Goal: Book appointment/travel/reservation

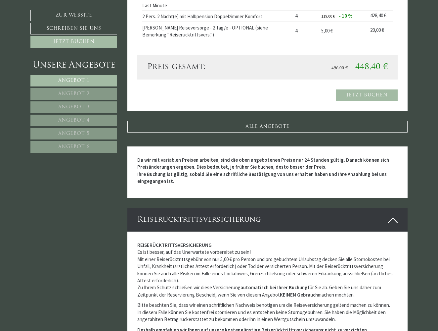
scroll to position [1604, 0]
click at [265, 121] on link "ALLE ANGEBOTE" at bounding box center [267, 127] width 281 height 12
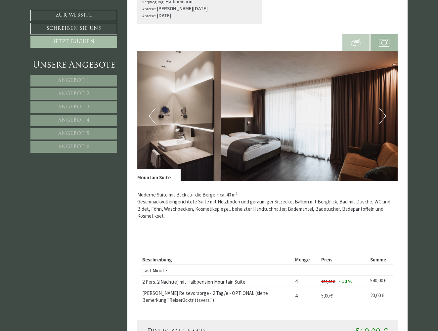
scroll to position [2244, 0]
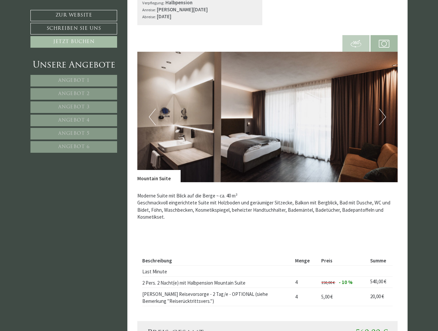
click at [381, 109] on button "Next" at bounding box center [382, 117] width 7 height 17
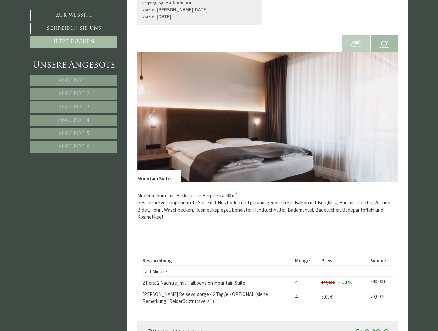
click at [381, 109] on button "Next" at bounding box center [382, 117] width 7 height 17
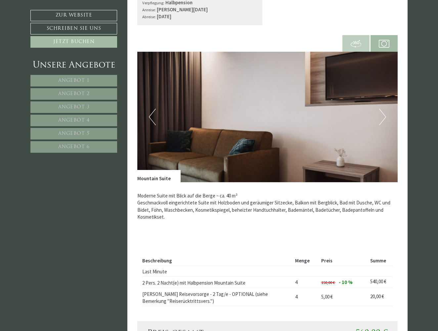
click at [381, 109] on button "Next" at bounding box center [382, 117] width 7 height 17
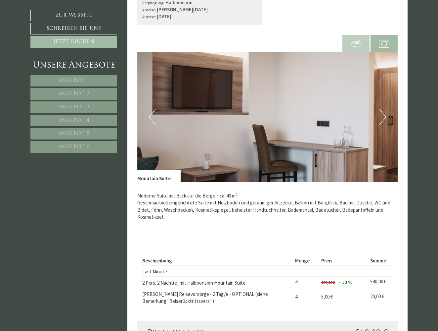
click at [381, 109] on button "Next" at bounding box center [382, 117] width 7 height 17
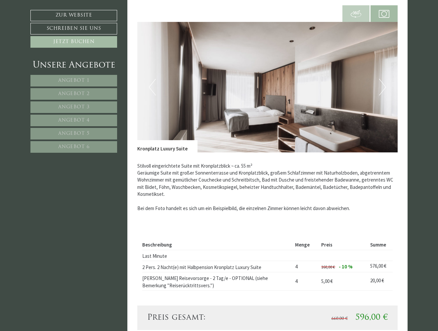
scroll to position [2725, 0]
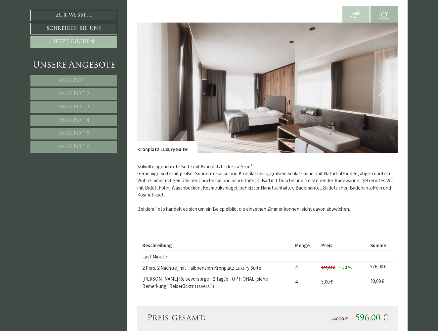
click at [380, 79] on button "Next" at bounding box center [382, 87] width 7 height 17
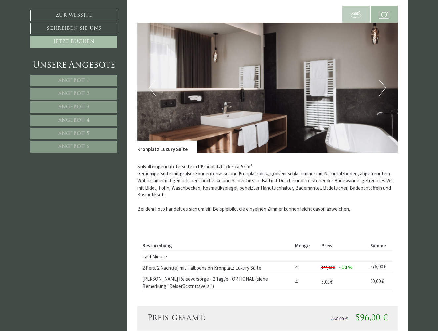
click at [380, 79] on button "Next" at bounding box center [382, 87] width 7 height 17
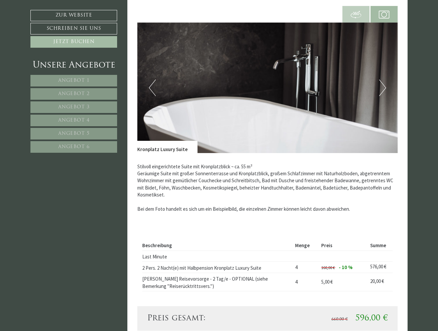
click at [380, 79] on button "Next" at bounding box center [382, 87] width 7 height 17
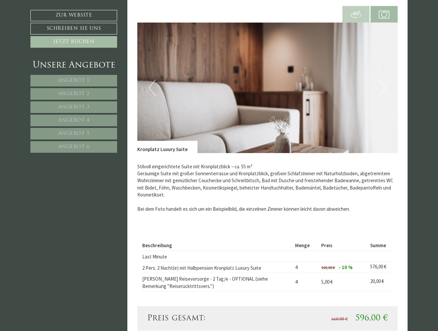
click at [380, 79] on button "Next" at bounding box center [382, 87] width 7 height 17
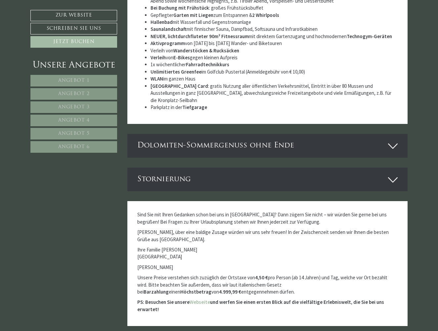
scroll to position [3528, 0]
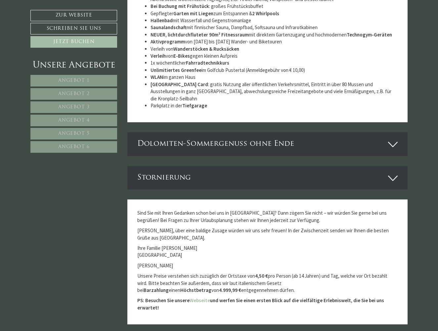
click at [393, 139] on icon at bounding box center [393, 144] width 10 height 11
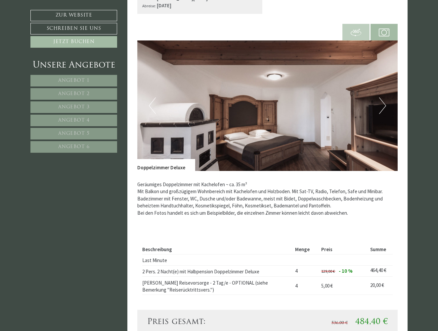
scroll to position [1800, 0]
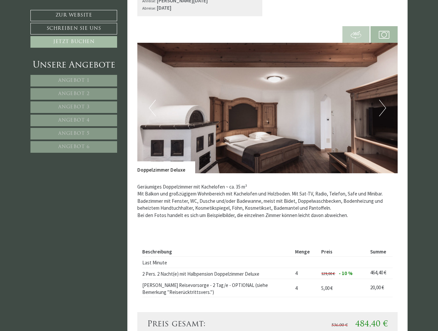
click at [383, 100] on button "Next" at bounding box center [382, 108] width 7 height 17
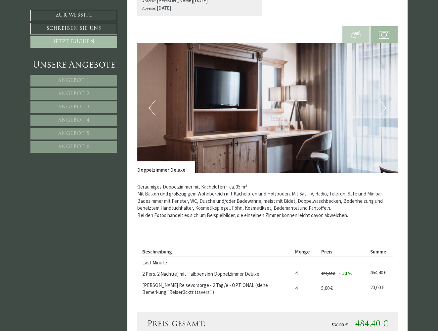
click at [383, 100] on button "Next" at bounding box center [382, 108] width 7 height 17
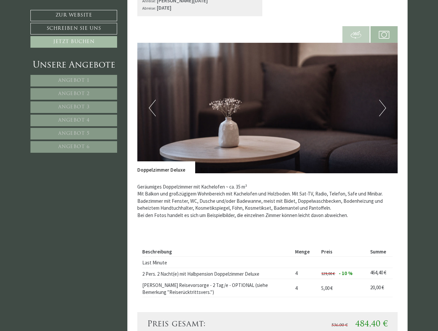
click at [383, 100] on button "Next" at bounding box center [382, 108] width 7 height 17
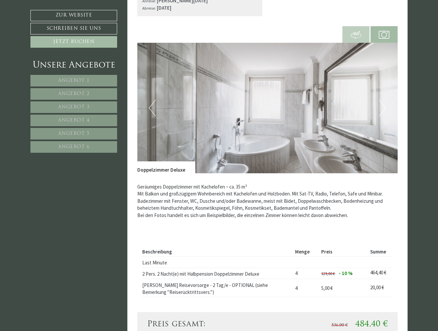
click at [383, 100] on button "Next" at bounding box center [382, 108] width 7 height 17
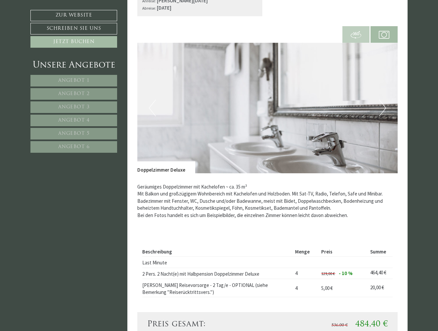
click at [383, 100] on button "Next" at bounding box center [382, 108] width 7 height 17
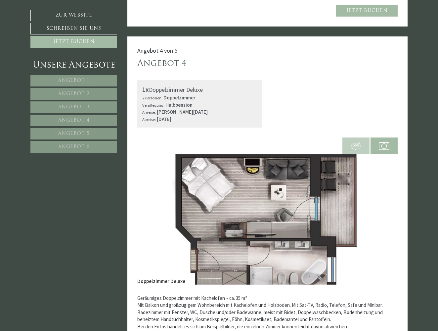
scroll to position [1690, 0]
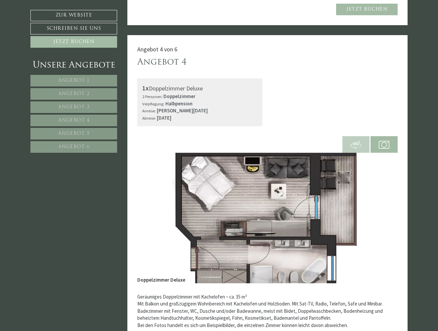
click at [359, 139] on img at bounding box center [356, 144] width 11 height 11
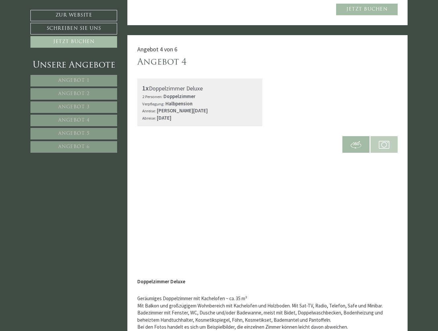
click at [384, 139] on img at bounding box center [384, 144] width 11 height 11
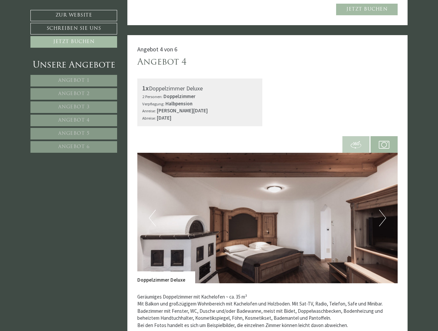
click at [384, 209] on button "Next" at bounding box center [382, 217] width 7 height 17
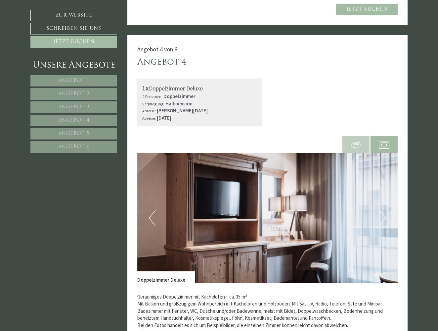
click at [384, 209] on button "Next" at bounding box center [382, 217] width 7 height 17
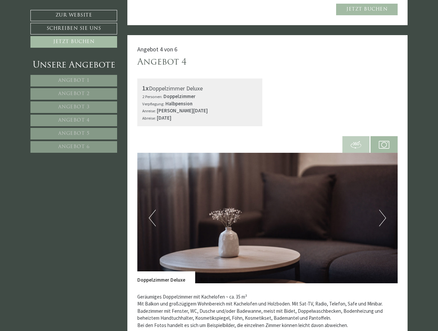
click at [384, 209] on button "Next" at bounding box center [382, 217] width 7 height 17
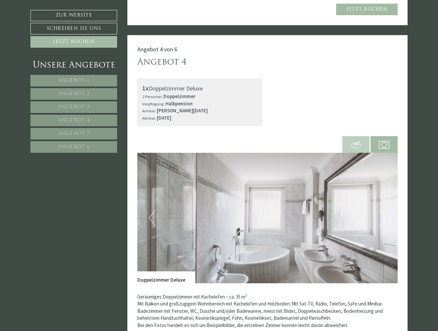
click at [382, 211] on button "Next" at bounding box center [382, 217] width 7 height 17
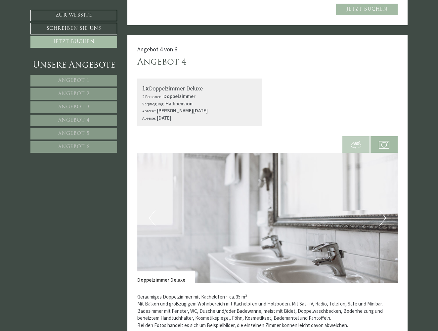
click at [154, 210] on button "Previous" at bounding box center [152, 217] width 7 height 17
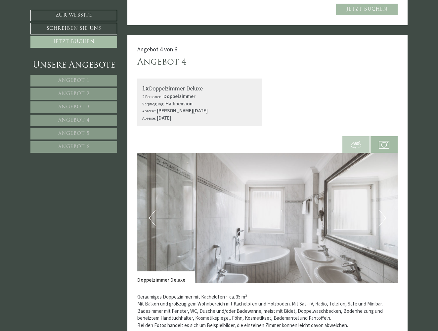
click at [361, 134] on span at bounding box center [355, 144] width 27 height 23
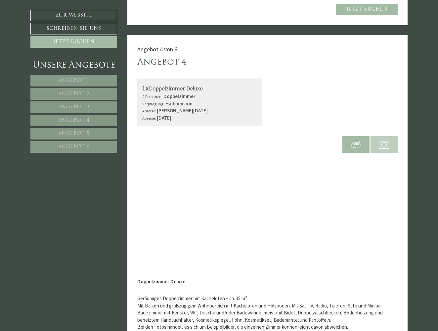
click at [383, 139] on img at bounding box center [384, 144] width 11 height 11
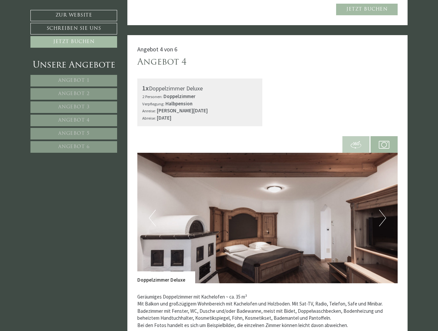
click at [383, 210] on button "Next" at bounding box center [382, 217] width 7 height 17
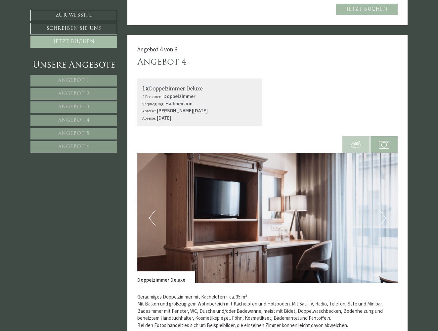
click at [383, 210] on button "Next" at bounding box center [382, 217] width 7 height 17
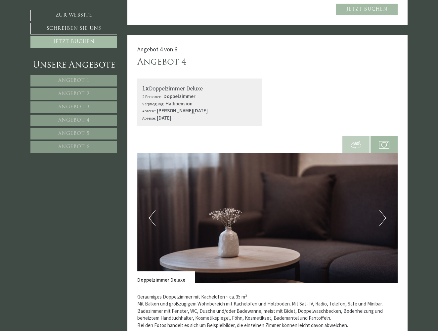
click at [383, 210] on button "Next" at bounding box center [382, 217] width 7 height 17
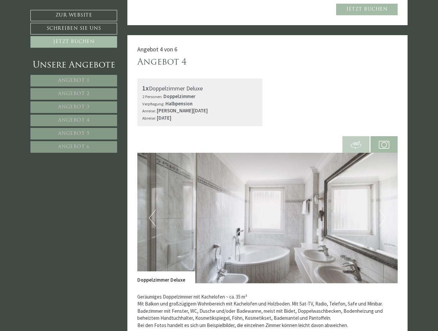
click at [383, 210] on button "Next" at bounding box center [382, 217] width 7 height 17
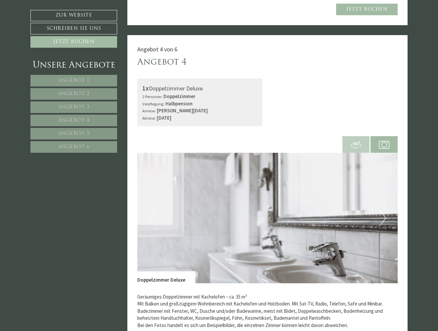
click at [383, 210] on button "Next" at bounding box center [382, 217] width 7 height 17
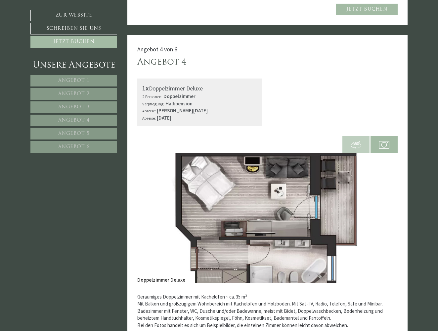
click at [383, 210] on button "Next" at bounding box center [382, 217] width 7 height 17
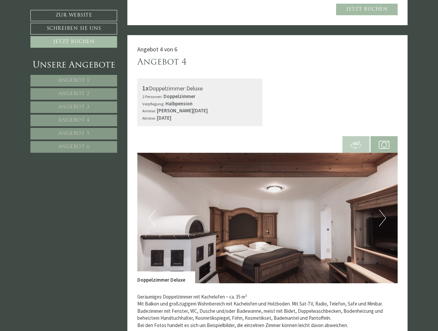
click at [150, 210] on button "Previous" at bounding box center [152, 217] width 7 height 17
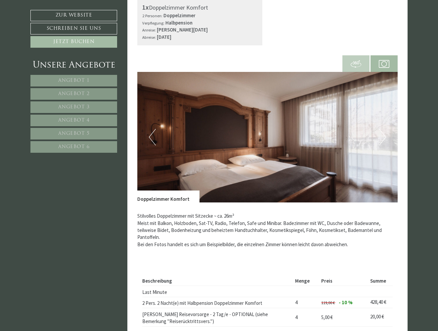
scroll to position [1317, 0]
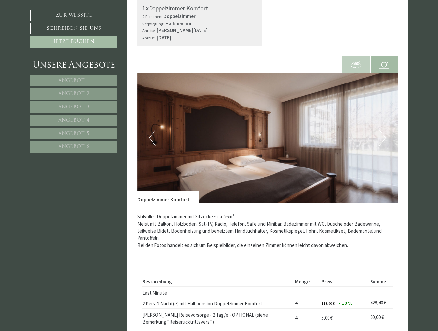
click at [382, 131] on button "Next" at bounding box center [382, 137] width 7 height 17
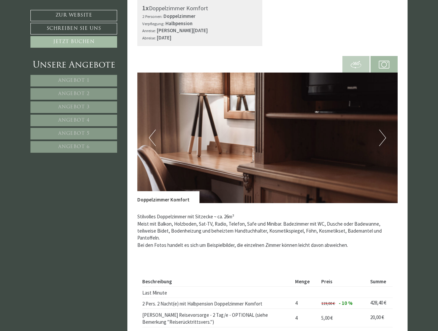
click at [382, 131] on button "Next" at bounding box center [382, 137] width 7 height 17
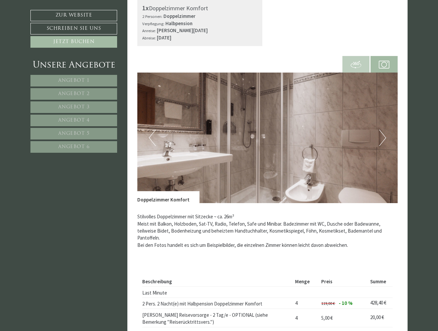
click at [382, 131] on button "Next" at bounding box center [382, 137] width 7 height 17
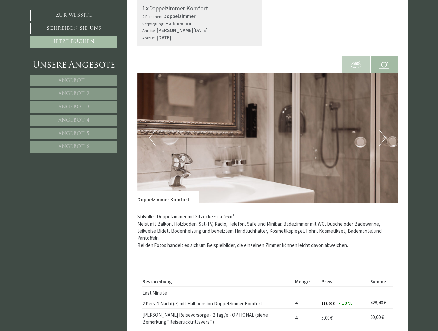
click at [382, 131] on button "Next" at bounding box center [382, 137] width 7 height 17
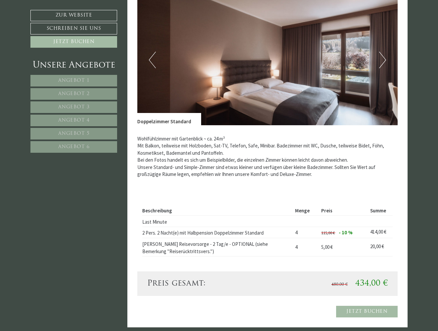
scroll to position [935, 0]
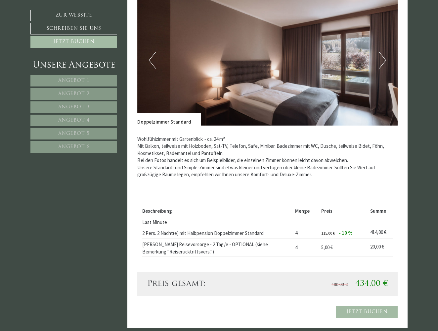
click at [381, 55] on button "Next" at bounding box center [382, 60] width 7 height 17
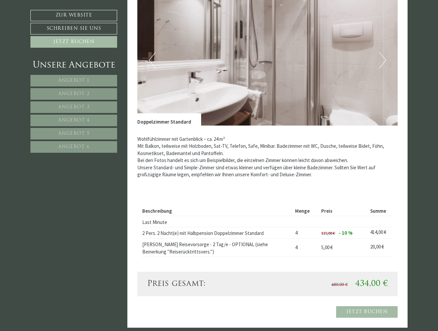
click at [381, 55] on button "Next" at bounding box center [382, 60] width 7 height 17
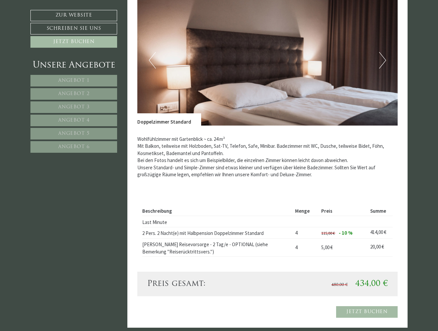
click at [381, 55] on button "Next" at bounding box center [382, 60] width 7 height 17
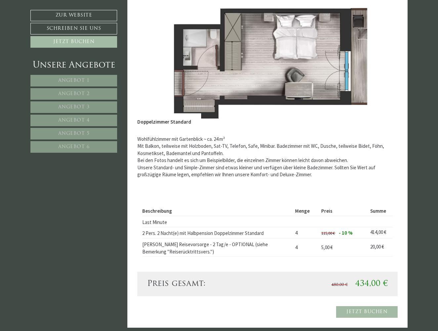
click at [381, 55] on button "Next" at bounding box center [382, 60] width 7 height 17
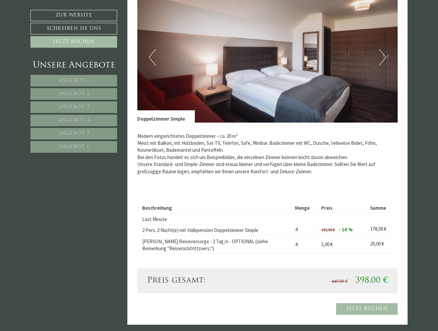
scroll to position [473, 0]
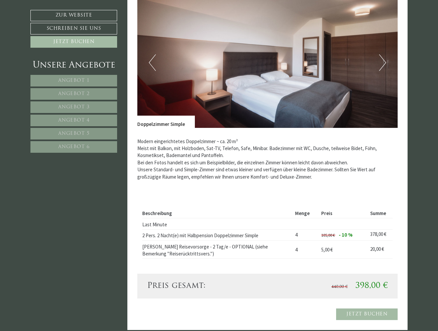
click at [382, 62] on button "Next" at bounding box center [382, 62] width 7 height 17
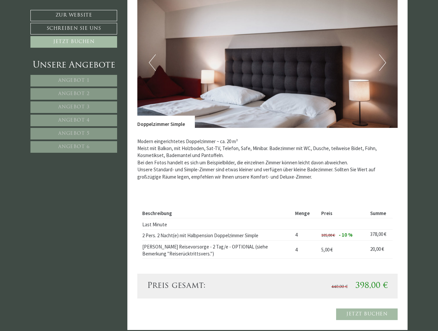
click at [382, 62] on button "Next" at bounding box center [382, 62] width 7 height 17
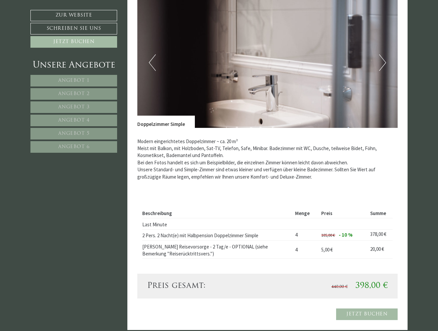
click at [382, 62] on button "Next" at bounding box center [382, 62] width 7 height 17
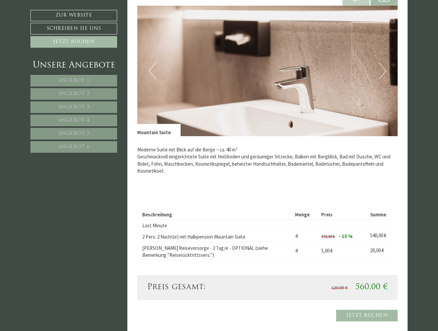
scroll to position [2289, 0]
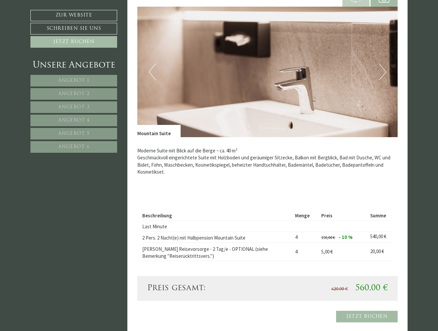
click at [382, 64] on button "Next" at bounding box center [382, 72] width 7 height 17
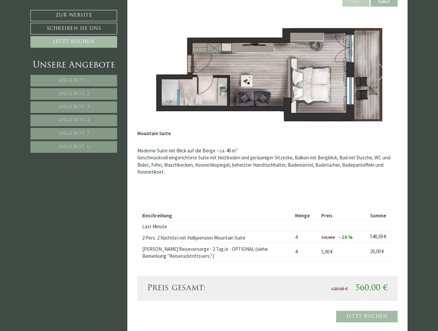
click at [382, 64] on button "Next" at bounding box center [382, 72] width 7 height 17
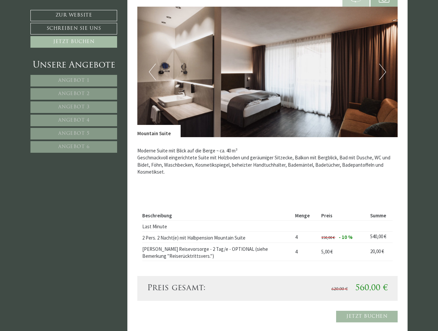
click at [382, 64] on button "Next" at bounding box center [382, 72] width 7 height 17
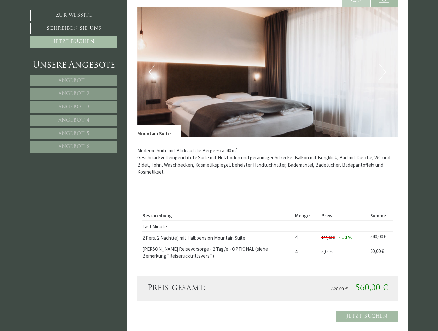
click at [382, 64] on button "Next" at bounding box center [382, 72] width 7 height 17
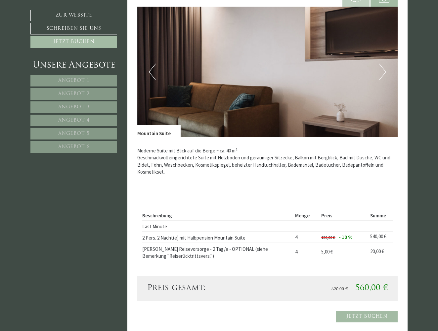
click at [382, 64] on button "Next" at bounding box center [382, 72] width 7 height 17
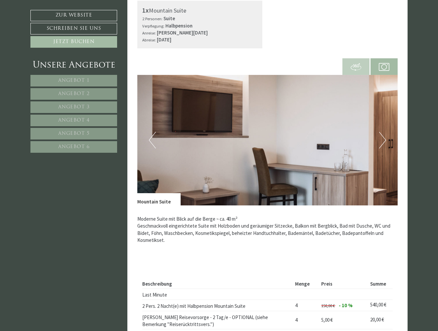
scroll to position [2219, 0]
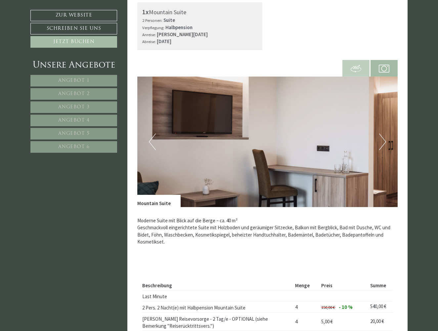
click at [383, 133] on button "Next" at bounding box center [382, 141] width 7 height 17
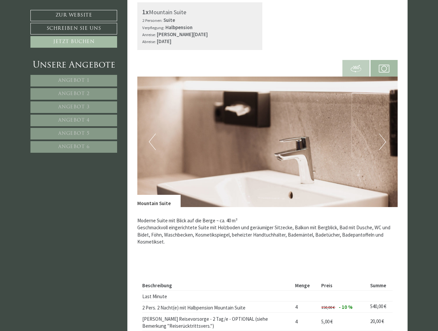
click at [383, 133] on button "Next" at bounding box center [382, 141] width 7 height 17
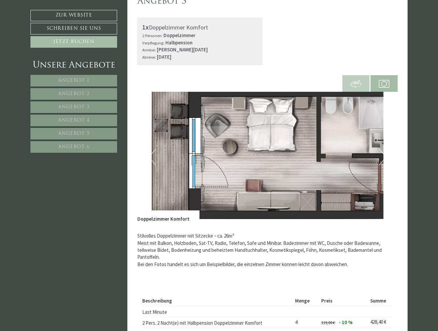
scroll to position [1292, 0]
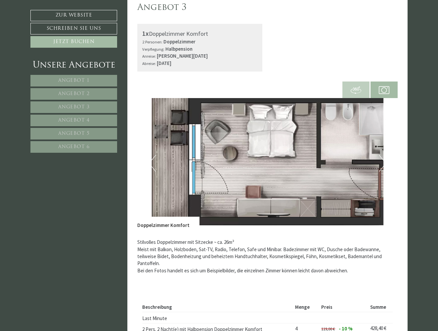
click at [380, 155] on button "Next" at bounding box center [382, 163] width 7 height 17
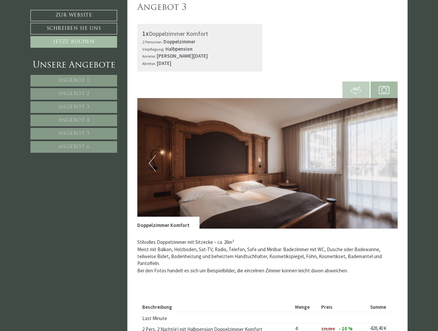
click at [380, 155] on button "Next" at bounding box center [382, 163] width 7 height 17
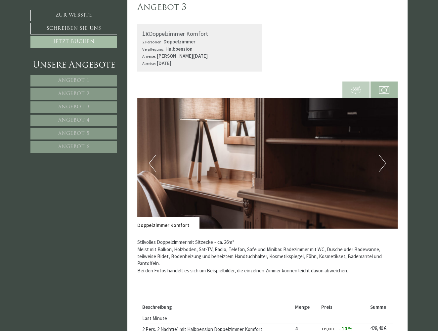
click at [380, 155] on button "Next" at bounding box center [382, 163] width 7 height 17
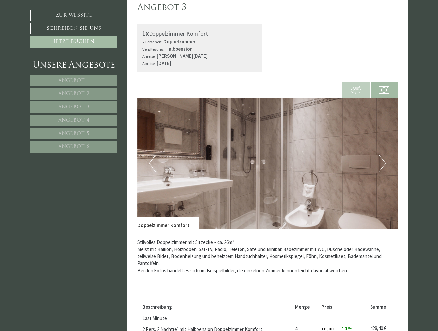
click at [380, 155] on button "Next" at bounding box center [382, 163] width 7 height 17
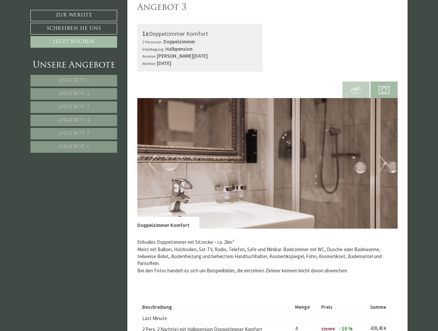
click at [380, 155] on button "Next" at bounding box center [382, 163] width 7 height 17
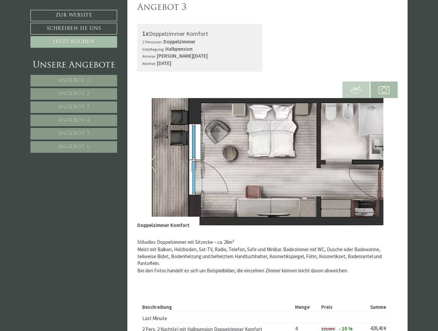
click at [380, 155] on button "Next" at bounding box center [382, 163] width 7 height 17
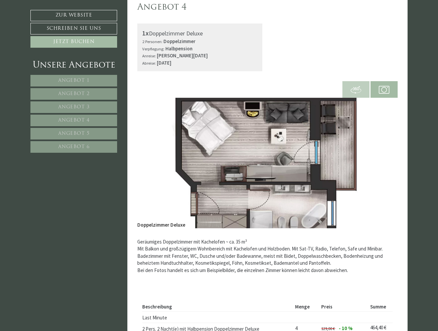
scroll to position [1740, 0]
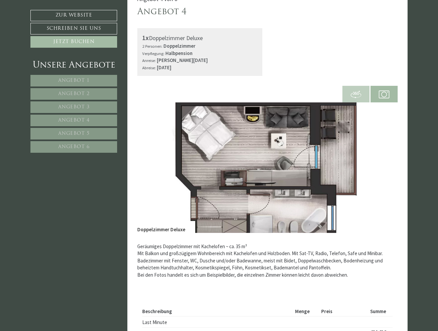
click at [385, 89] on img at bounding box center [384, 94] width 11 height 11
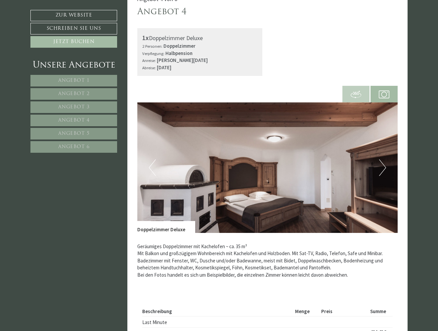
click at [384, 159] on button "Next" at bounding box center [382, 167] width 7 height 17
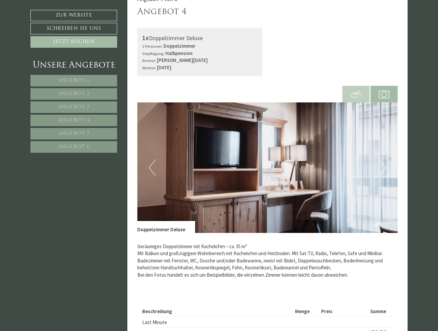
click at [384, 159] on button "Next" at bounding box center [382, 167] width 7 height 17
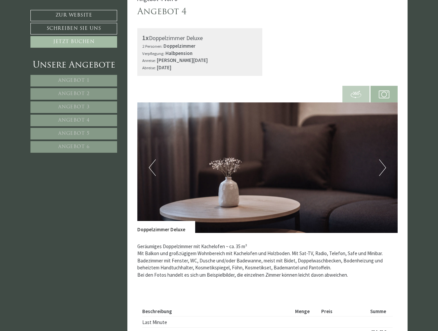
click at [384, 159] on button "Next" at bounding box center [382, 167] width 7 height 17
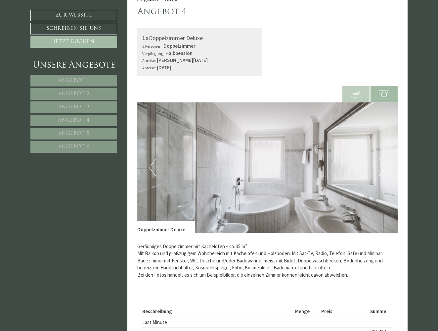
click at [384, 159] on button "Next" at bounding box center [382, 167] width 7 height 17
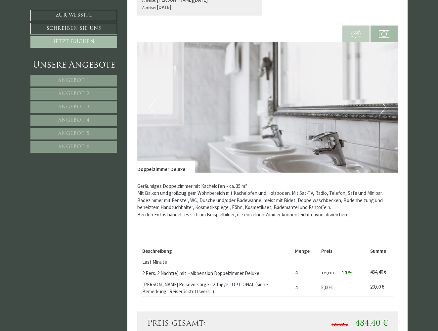
scroll to position [1792, 0]
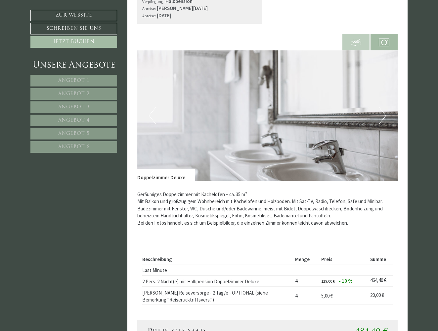
click at [381, 108] on button "Next" at bounding box center [382, 115] width 7 height 17
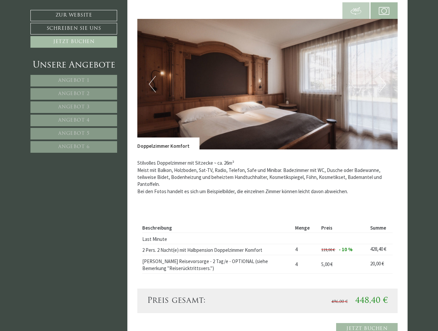
scroll to position [1366, 0]
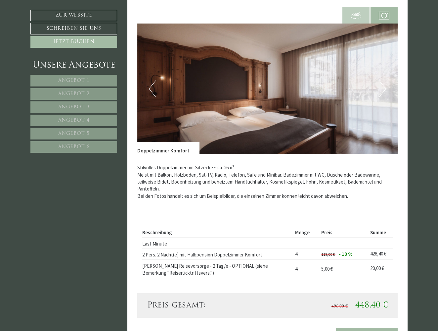
click at [383, 82] on button "Next" at bounding box center [382, 88] width 7 height 17
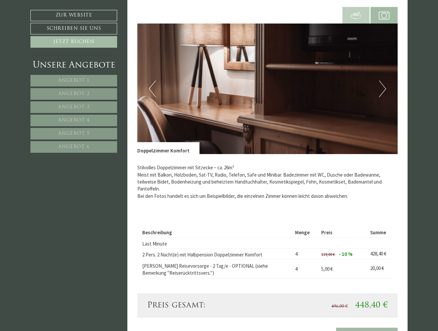
click at [383, 82] on button "Next" at bounding box center [382, 88] width 7 height 17
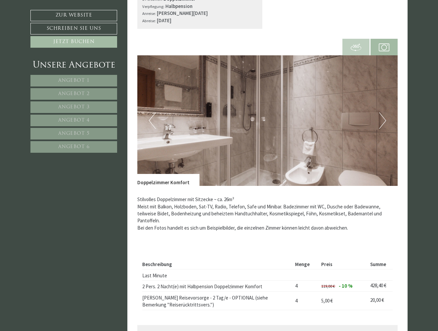
scroll to position [1332, 0]
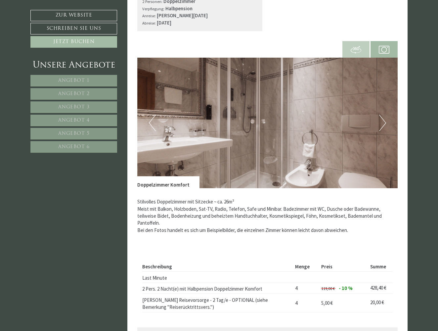
click at [383, 115] on button "Next" at bounding box center [382, 122] width 7 height 17
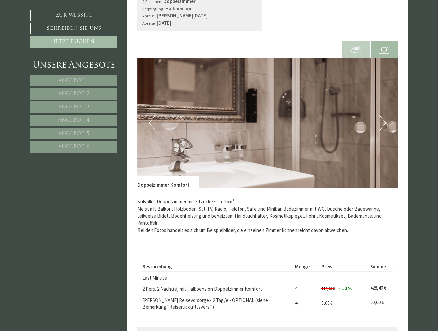
click at [383, 115] on button "Next" at bounding box center [382, 122] width 7 height 17
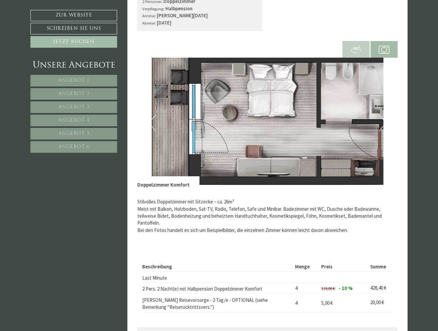
click at [383, 115] on button "Next" at bounding box center [382, 122] width 7 height 17
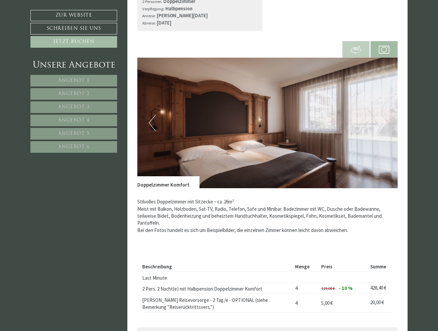
click at [154, 117] on button "Previous" at bounding box center [152, 122] width 7 height 17
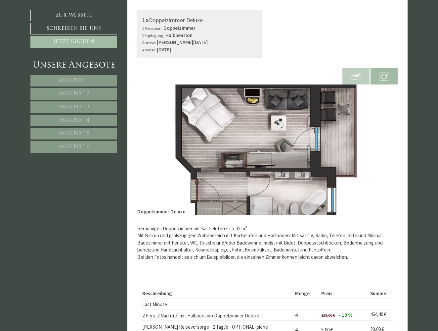
scroll to position [1758, 0]
click at [385, 71] on img at bounding box center [384, 76] width 11 height 11
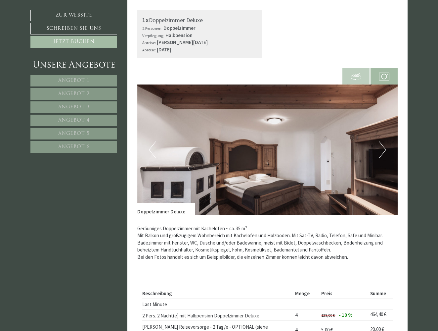
click at [384, 141] on button "Next" at bounding box center [382, 149] width 7 height 17
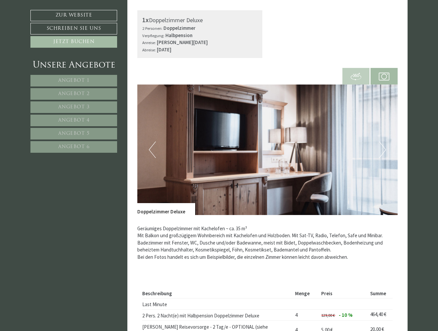
click at [384, 141] on button "Next" at bounding box center [382, 149] width 7 height 17
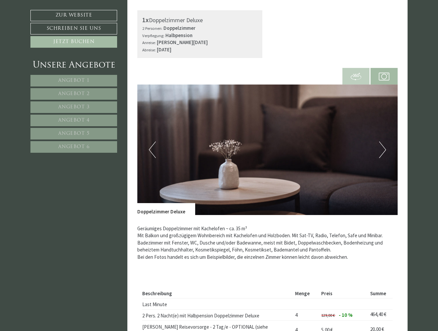
click at [384, 141] on button "Next" at bounding box center [382, 149] width 7 height 17
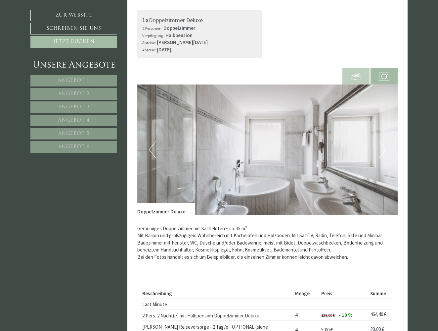
click at [384, 141] on button "Next" at bounding box center [382, 149] width 7 height 17
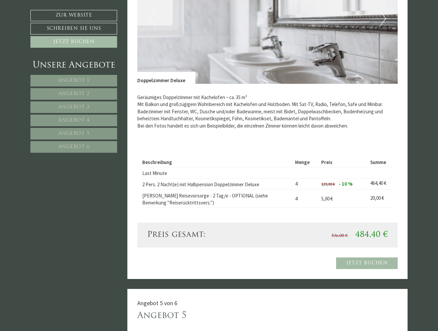
scroll to position [1891, 0]
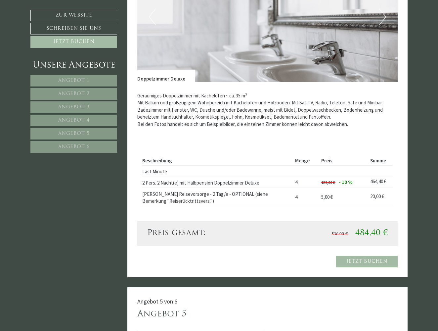
click at [366, 255] on link "Jetzt buchen" at bounding box center [367, 261] width 62 height 12
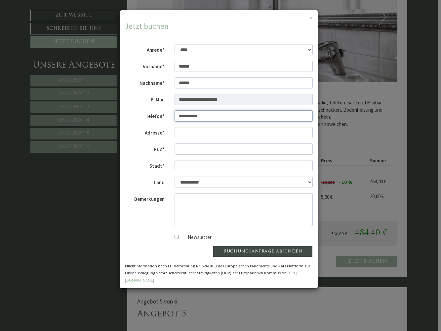
type input "**********"
type input "*****"
type input "**********"
click at [205, 208] on textarea "Bemerkungen" at bounding box center [244, 209] width 139 height 33
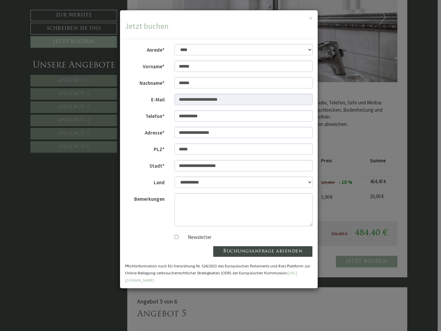
click at [239, 249] on button "Buchungsanfrage absenden" at bounding box center [263, 251] width 100 height 11
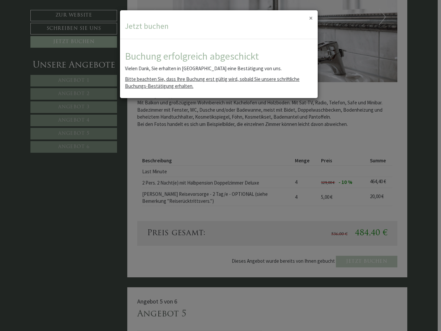
click at [311, 19] on button "×" at bounding box center [311, 18] width 4 height 7
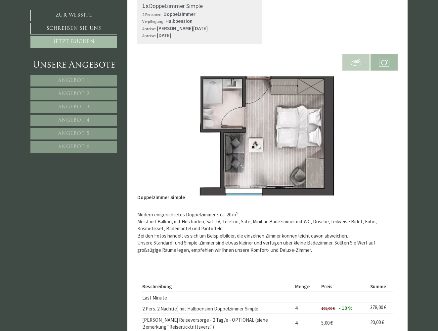
scroll to position [396, 0]
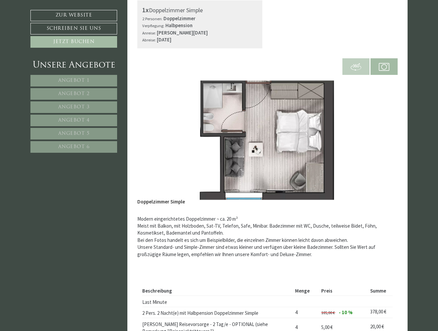
click at [387, 69] on img at bounding box center [384, 67] width 11 height 11
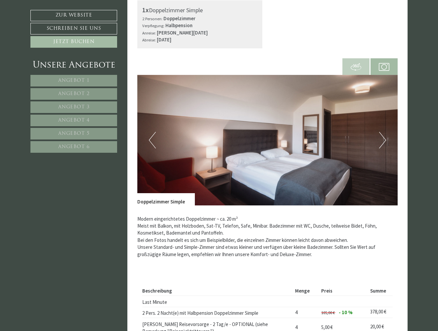
click at [382, 135] on button "Next" at bounding box center [382, 140] width 7 height 17
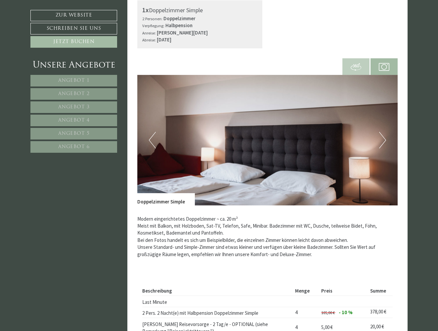
click at [382, 135] on button "Next" at bounding box center [382, 140] width 7 height 17
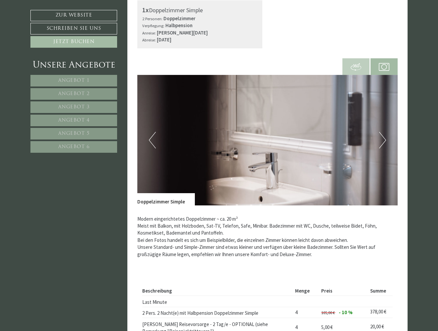
click at [382, 135] on button "Next" at bounding box center [382, 140] width 7 height 17
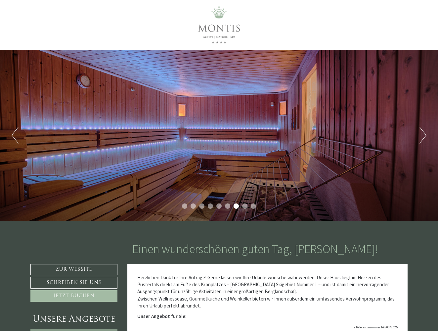
scroll to position [0, 0]
click at [90, 267] on link "Zur Website" at bounding box center [73, 269] width 87 height 11
click at [424, 135] on button "Next" at bounding box center [423, 135] width 7 height 17
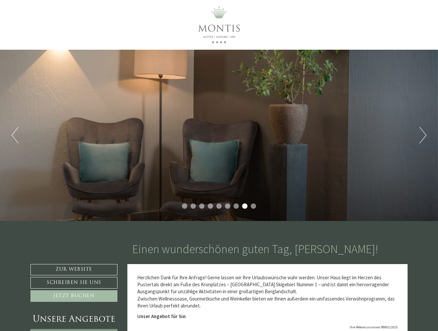
click at [424, 135] on button "Next" at bounding box center [423, 135] width 7 height 17
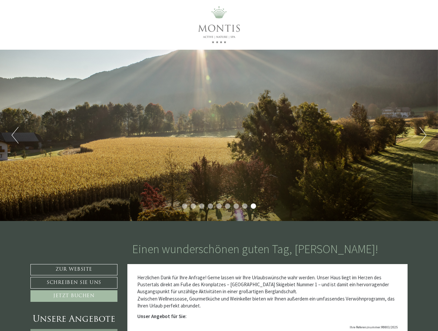
click at [424, 135] on button "Next" at bounding box center [423, 135] width 7 height 17
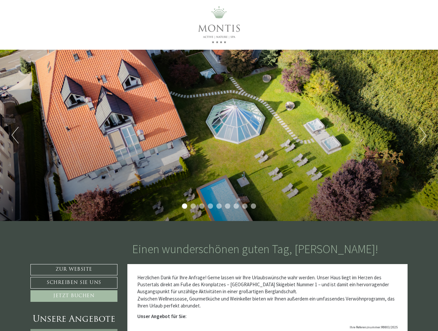
click at [424, 135] on button "Next" at bounding box center [423, 135] width 7 height 17
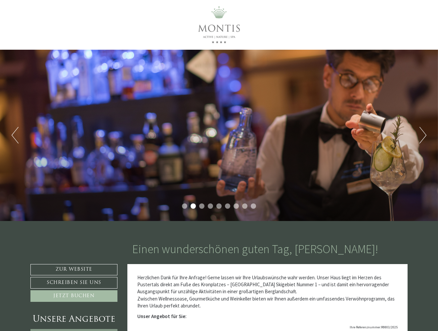
click at [424, 135] on button "Next" at bounding box center [423, 135] width 7 height 17
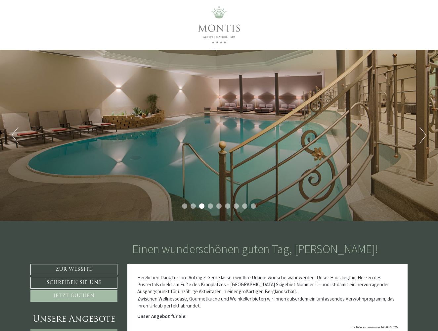
click at [424, 135] on button "Next" at bounding box center [423, 135] width 7 height 17
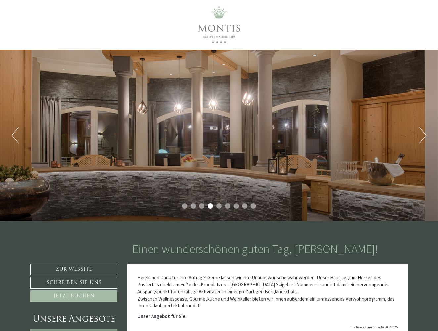
click at [424, 135] on button "Next" at bounding box center [423, 135] width 7 height 17
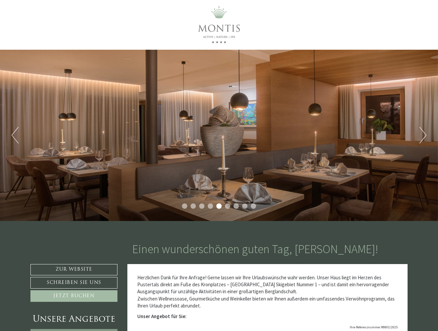
click at [424, 135] on button "Next" at bounding box center [423, 135] width 7 height 17
